Goal: Check status

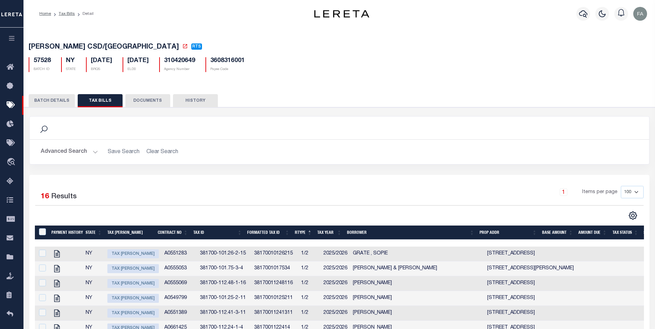
click at [60, 100] on button "BATCH DETAILS" at bounding box center [52, 100] width 46 height 13
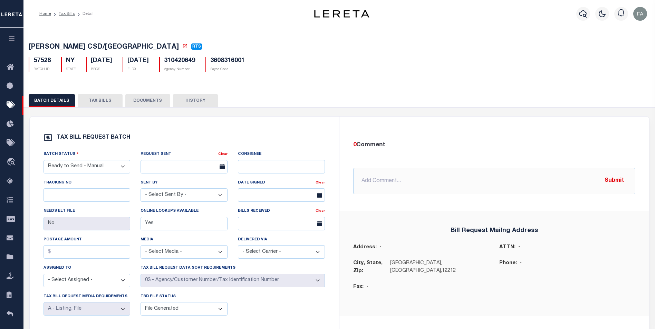
scroll to position [35, 0]
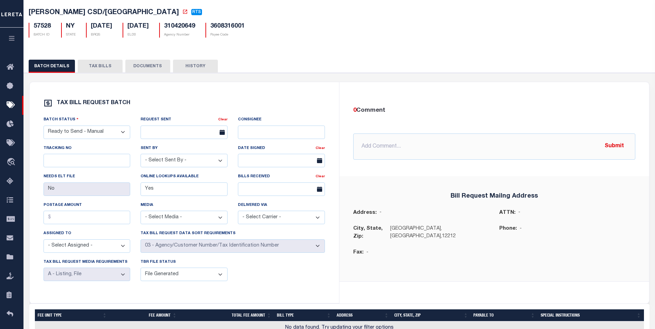
click at [243, 266] on div "Batch Status - Select Status - Ready to Send - Manual Bill Request Sent Bills R…" at bounding box center [184, 201] width 292 height 171
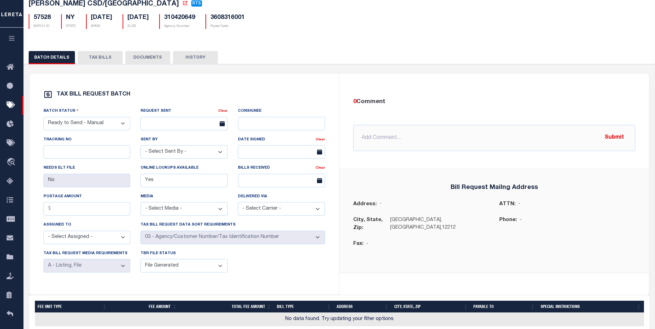
scroll to position [9, 0]
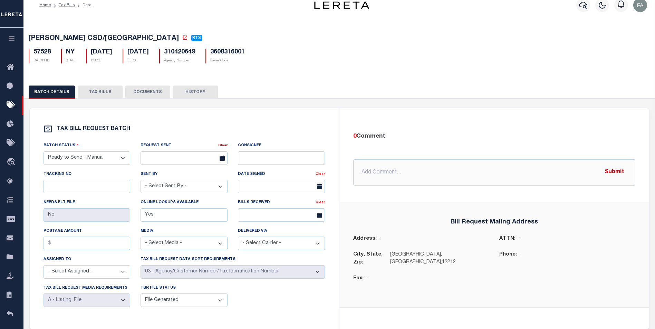
click at [238, 122] on div "TAX BILL REQUEST BATCH Batch Status - Select Status - Ready to Send - Manual Bi…" at bounding box center [184, 219] width 309 height 222
click at [13, 106] on icon at bounding box center [12, 105] width 11 height 9
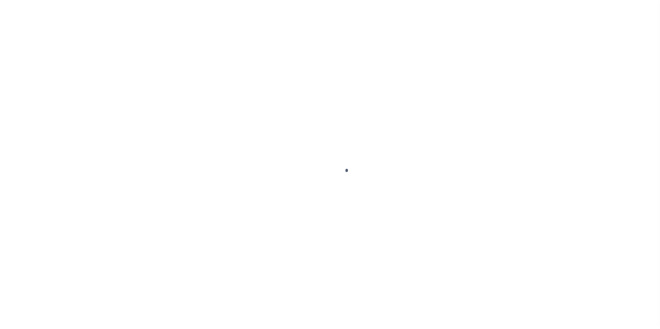
select select
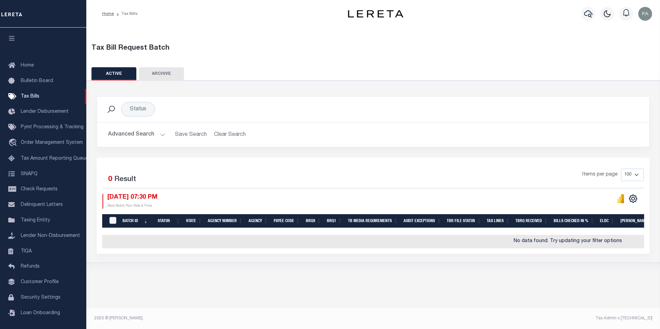
click at [145, 134] on button "Advanced Search" at bounding box center [136, 134] width 57 height 13
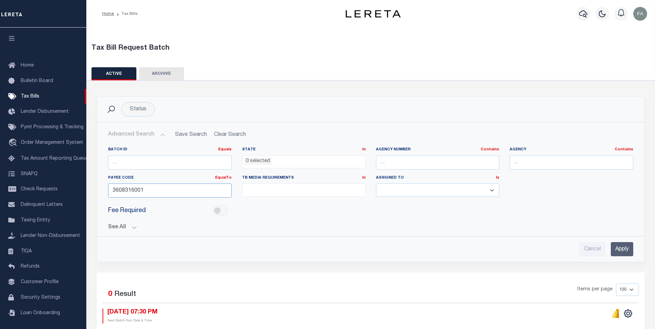
click at [172, 193] on input "3608316001" at bounding box center [170, 191] width 124 height 14
click at [222, 177] on link "EqualTo" at bounding box center [223, 178] width 17 height 4
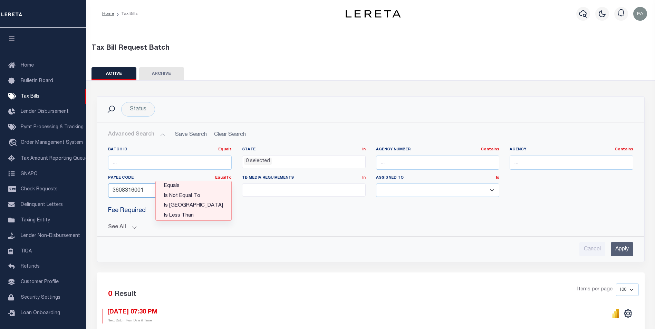
click at [143, 191] on input "3608316001" at bounding box center [170, 191] width 124 height 14
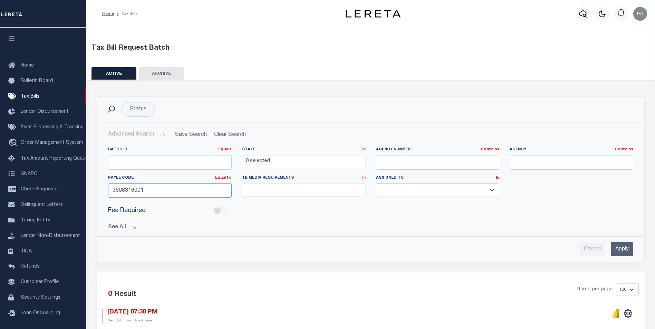
click at [143, 191] on input "3608316001" at bounding box center [170, 191] width 124 height 14
click at [619, 247] on input "Apply" at bounding box center [622, 249] width 22 height 14
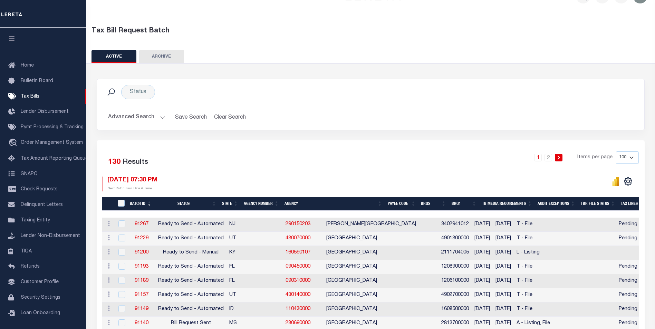
drag, startPoint x: 370, startPoint y: 91, endPoint x: 141, endPoint y: 114, distance: 230.0
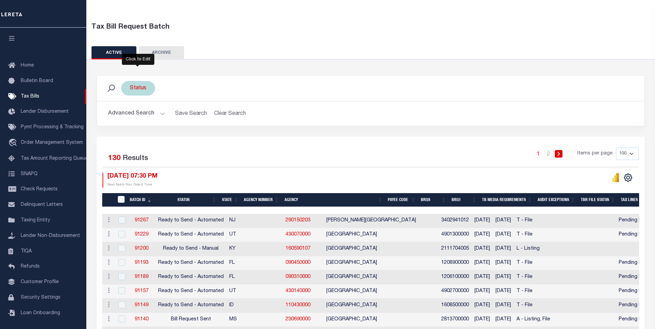
click at [145, 92] on div "Status" at bounding box center [138, 88] width 34 height 15
select select
click at [119, 105] on div "Advanced Search Save Search Clear Search TaxBillBatches_dynamictable_____Defaul…" at bounding box center [370, 114] width 547 height 25
click at [120, 111] on button "Advanced Search" at bounding box center [136, 113] width 57 height 13
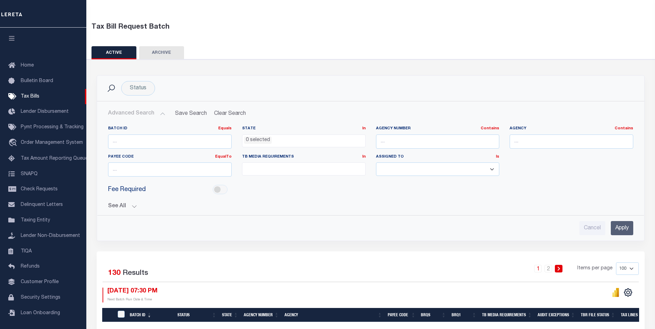
click at [119, 207] on button "See All" at bounding box center [370, 206] width 525 height 7
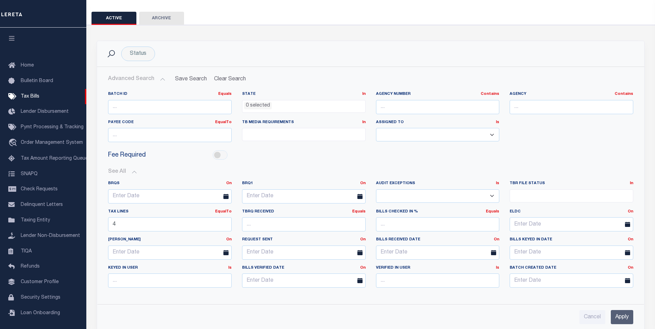
scroll to position [90, 0]
